Goal: Complete application form

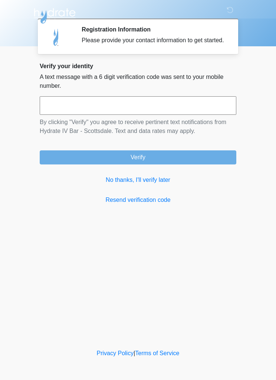
click at [52, 114] on input "text" at bounding box center [138, 105] width 196 height 19
type input "******"
click at [208, 164] on button "Verify" at bounding box center [138, 157] width 196 height 14
click at [56, 163] on button "Verify" at bounding box center [138, 157] width 196 height 14
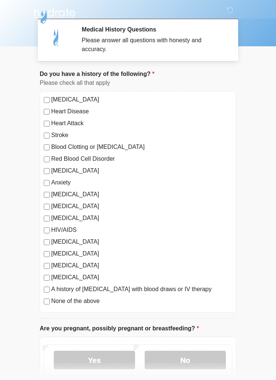
click at [54, 182] on label "Anxiety" at bounding box center [141, 182] width 181 height 9
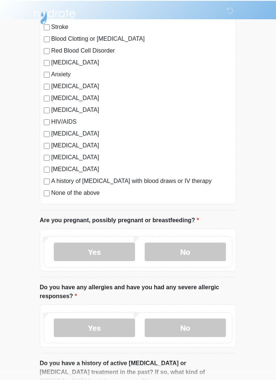
click at [208, 257] on label "No" at bounding box center [184, 251] width 81 height 19
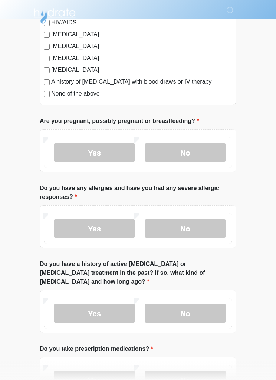
scroll to position [207, 0]
click at [200, 231] on label "No" at bounding box center [184, 229] width 81 height 19
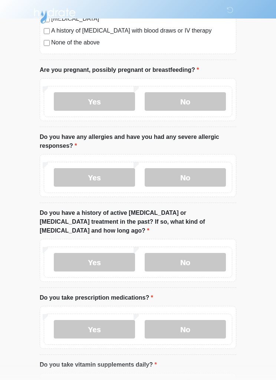
click at [201, 253] on label "No" at bounding box center [184, 262] width 81 height 19
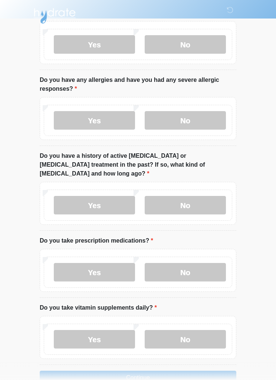
scroll to position [327, 0]
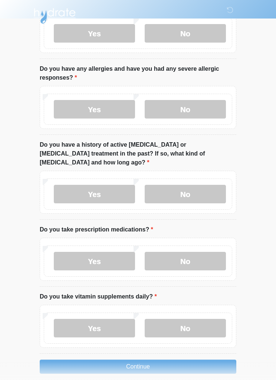
click at [95, 253] on label "Yes" at bounding box center [94, 261] width 81 height 19
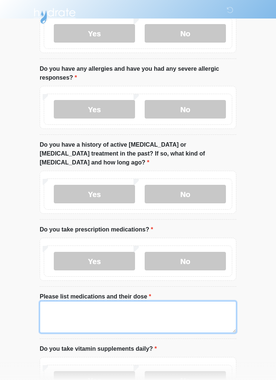
click at [62, 309] on textarea "Please list medications and their dose" at bounding box center [138, 317] width 196 height 32
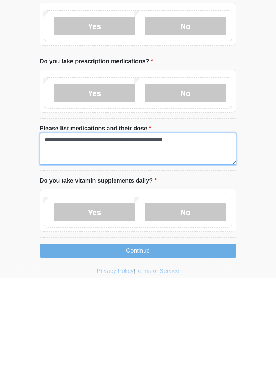
type textarea "**********"
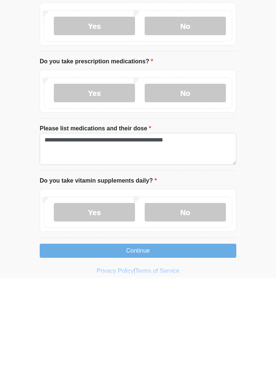
click at [210, 305] on label "No" at bounding box center [184, 314] width 81 height 19
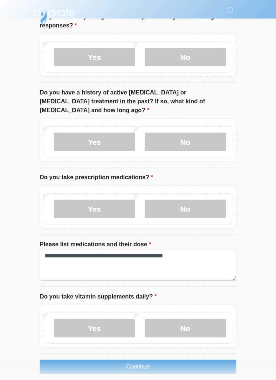
click at [168, 360] on button "Continue" at bounding box center [138, 367] width 196 height 14
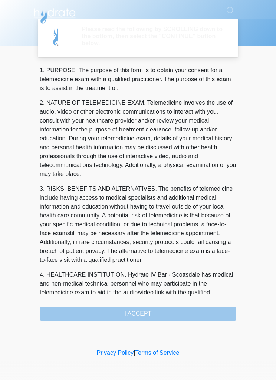
scroll to position [0, 0]
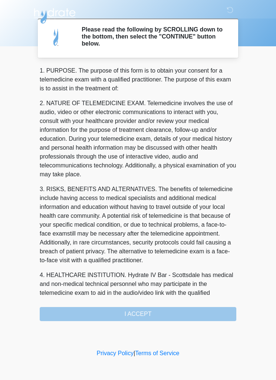
click at [170, 314] on div "1. PURPOSE. The purpose of this form is to obtain your consent for a telemedici…" at bounding box center [138, 193] width 196 height 255
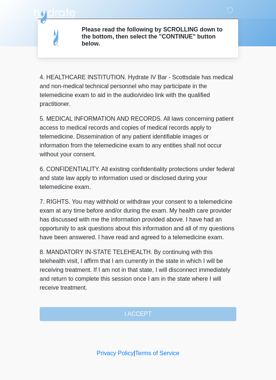
scroll to position [207, 0]
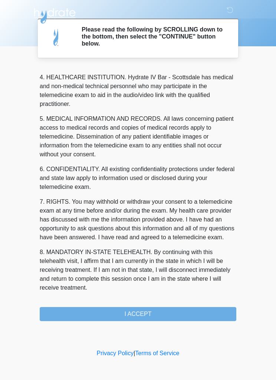
click at [180, 311] on button "I ACCEPT" at bounding box center [138, 314] width 196 height 14
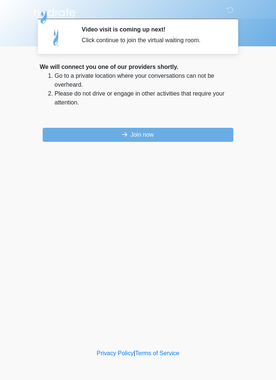
click at [201, 136] on button "Join now" at bounding box center [138, 135] width 190 height 14
